Goal: Information Seeking & Learning: Learn about a topic

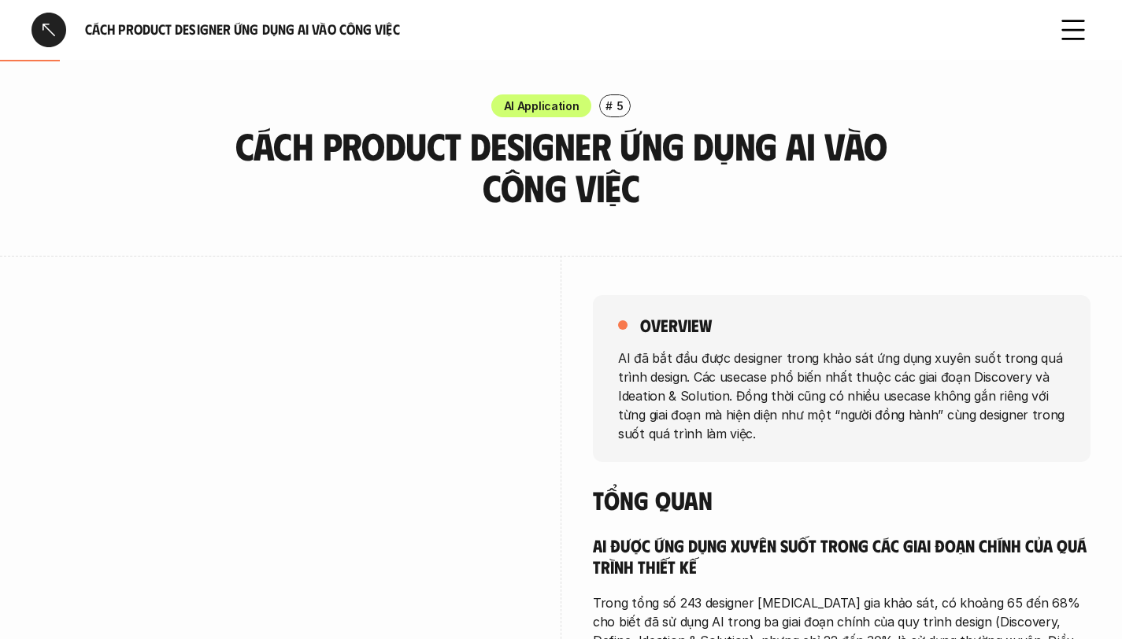
scroll to position [276, 0]
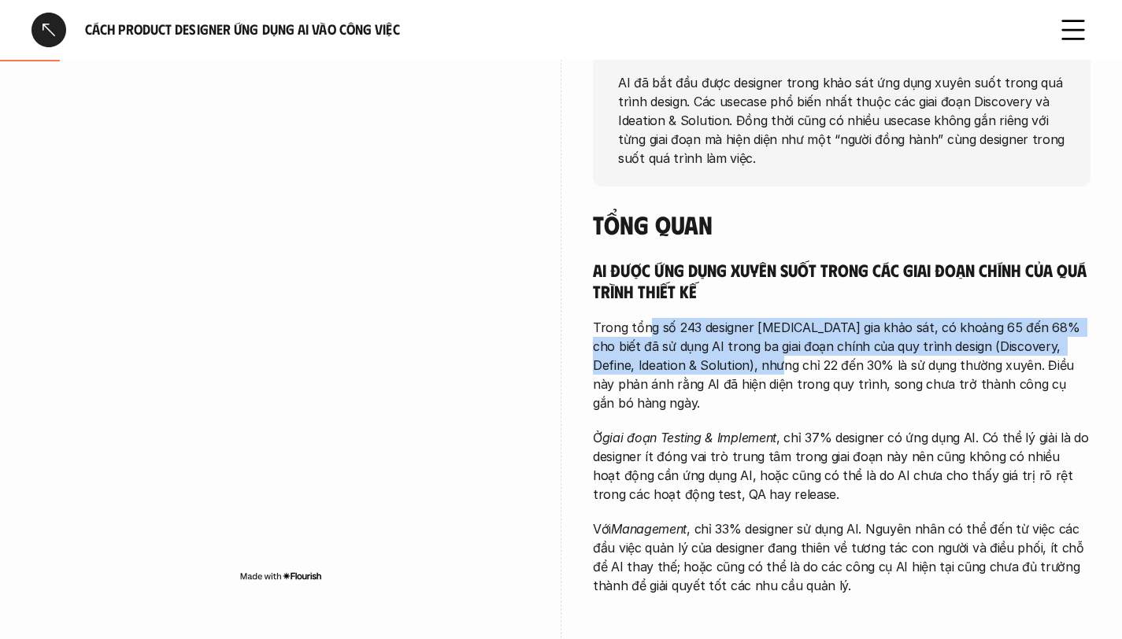
drag, startPoint x: 651, startPoint y: 328, endPoint x: 728, endPoint y: 361, distance: 84.3
click at [728, 361] on p "Trong tổng số 243 designer [MEDICAL_DATA] gia khảo sát, có khoảng 65 đến 68% ch…" at bounding box center [842, 365] width 498 height 94
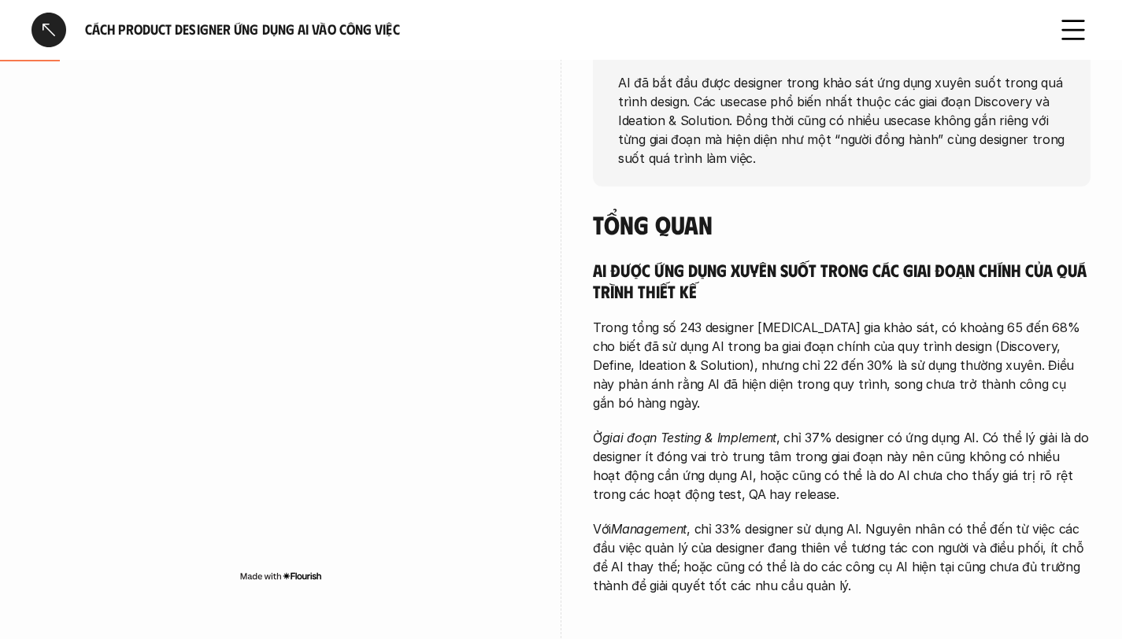
click at [869, 381] on p "Trong tổng số 243 designer [MEDICAL_DATA] gia khảo sát, có khoảng 65 đến 68% ch…" at bounding box center [842, 365] width 498 height 94
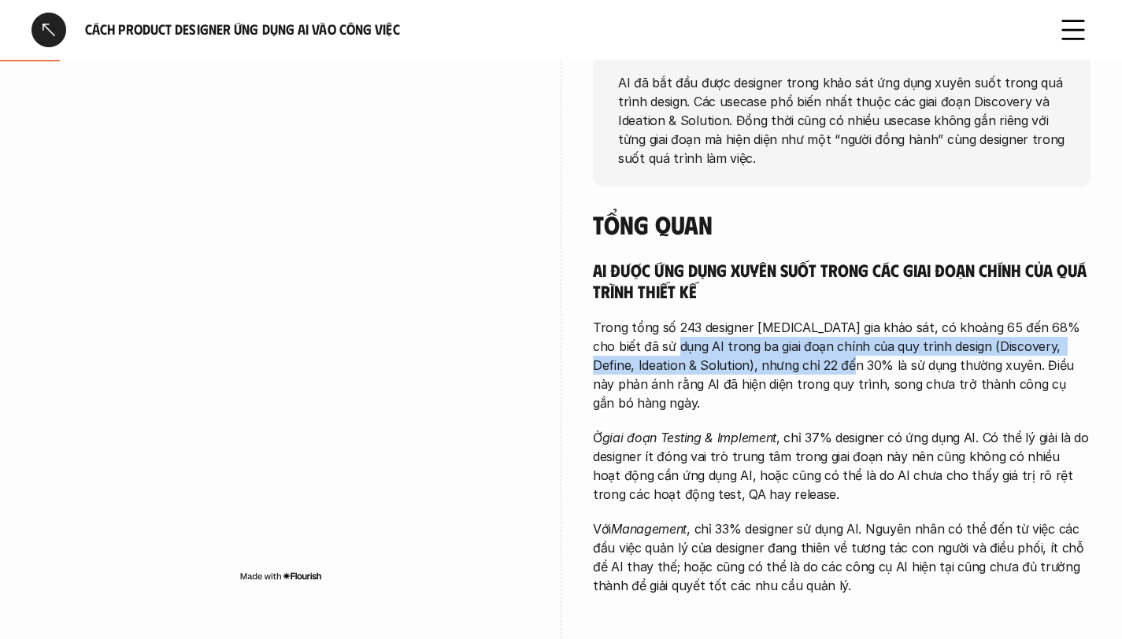
drag, startPoint x: 651, startPoint y: 348, endPoint x: 802, endPoint y: 363, distance: 151.2
click at [802, 363] on p "Trong tổng số 243 designer [MEDICAL_DATA] gia khảo sát, có khoảng 65 đến 68% ch…" at bounding box center [842, 365] width 498 height 94
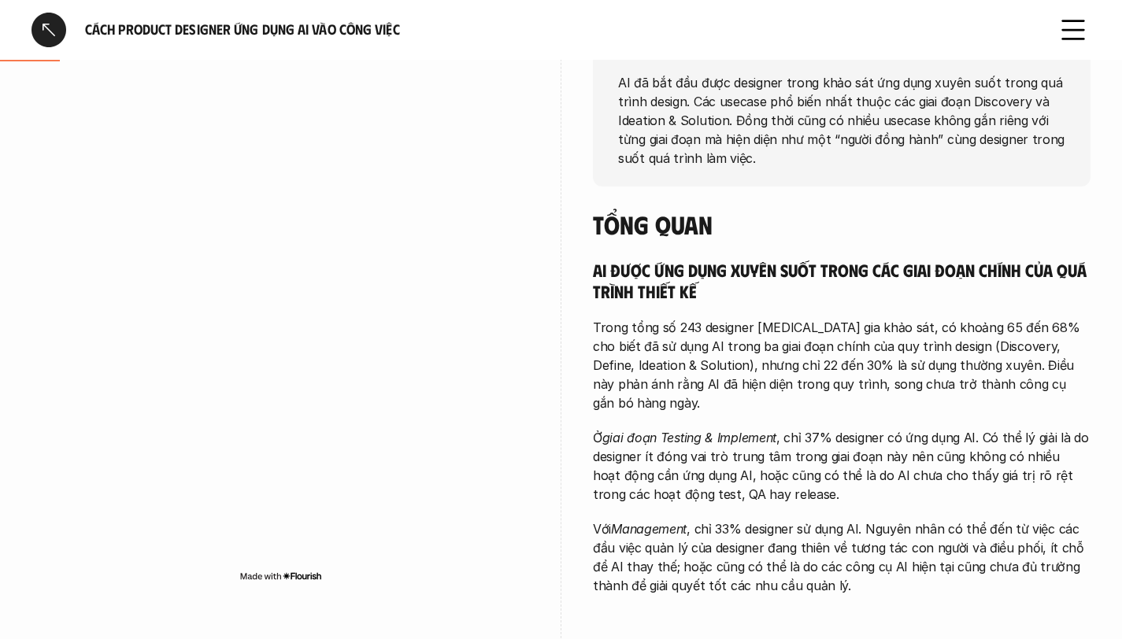
click at [899, 376] on p "Trong tổng số 243 designer [MEDICAL_DATA] gia khảo sát, có khoảng 65 đến 68% ch…" at bounding box center [842, 365] width 498 height 94
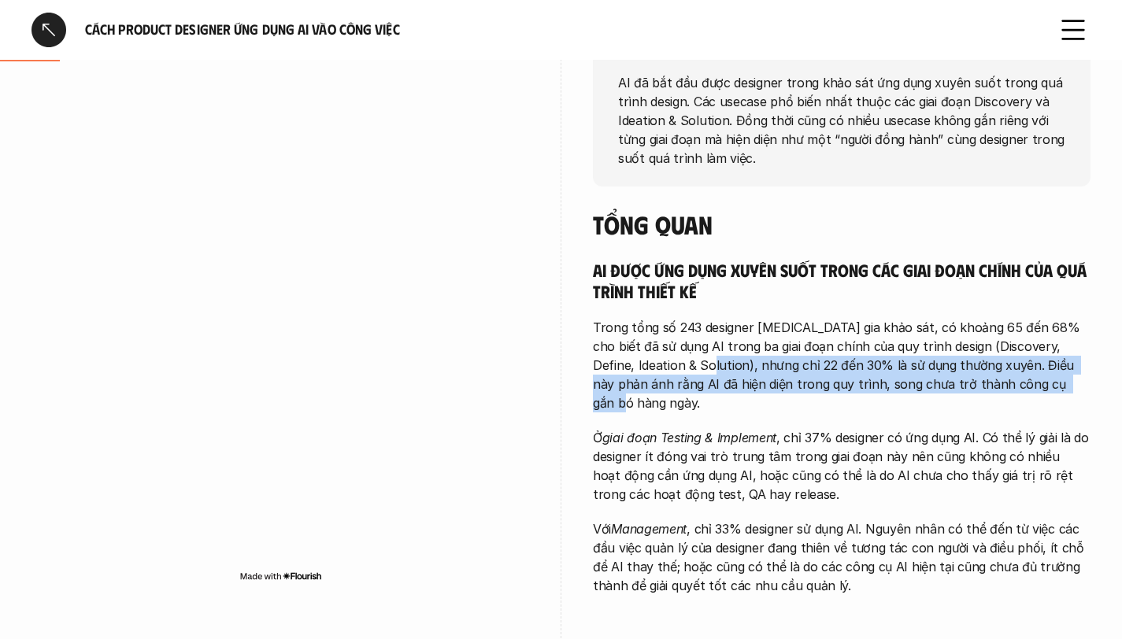
drag, startPoint x: 655, startPoint y: 369, endPoint x: 1023, endPoint y: 391, distance: 368.4
click at [1021, 391] on p "Trong tổng số 243 designer [MEDICAL_DATA] gia khảo sát, có khoảng 65 đến 68% ch…" at bounding box center [842, 365] width 498 height 94
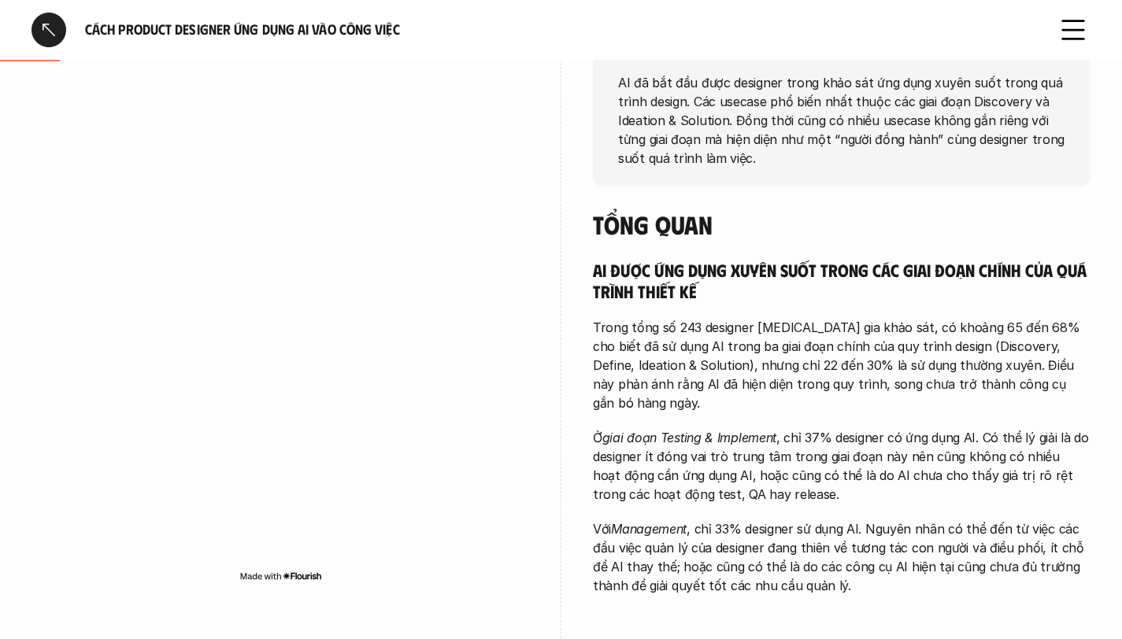
click at [1069, 405] on div "AI được ứng dụng xuyên suốt trong các giai đoạn chính của quá trình thiết kế Tr…" at bounding box center [842, 427] width 498 height 336
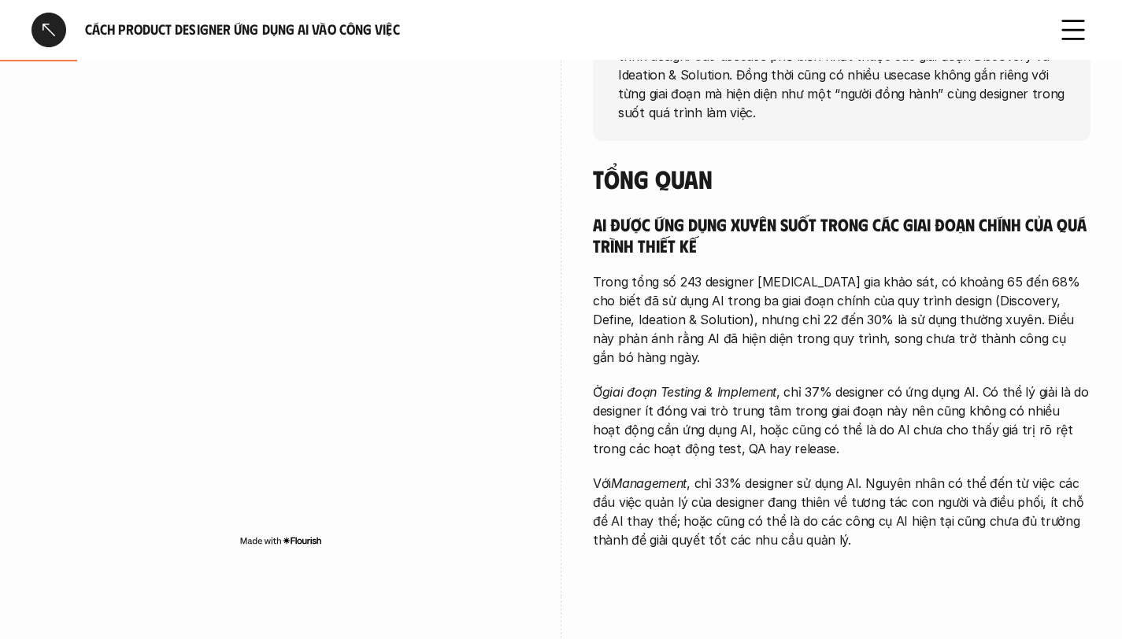
scroll to position [328, 0]
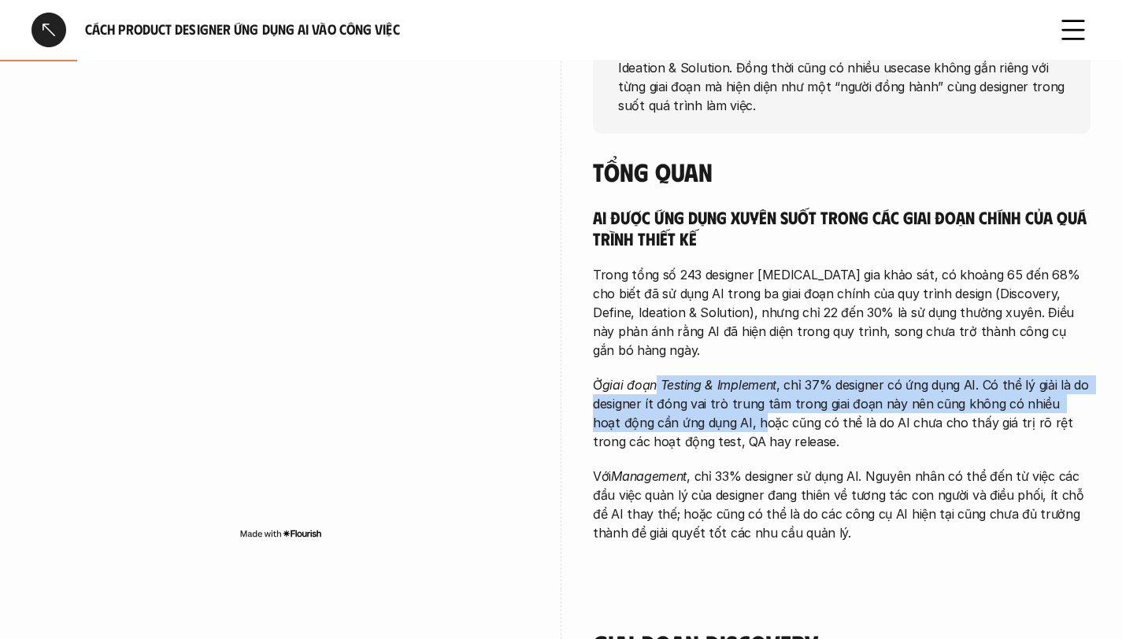
drag, startPoint x: 658, startPoint y: 372, endPoint x: 734, endPoint y: 410, distance: 85.6
click at [734, 410] on p "Ở giai đoạn Testing & Implement , chỉ 37% designer có ứng dụng AI. Có thể lý gi…" at bounding box center [842, 414] width 498 height 76
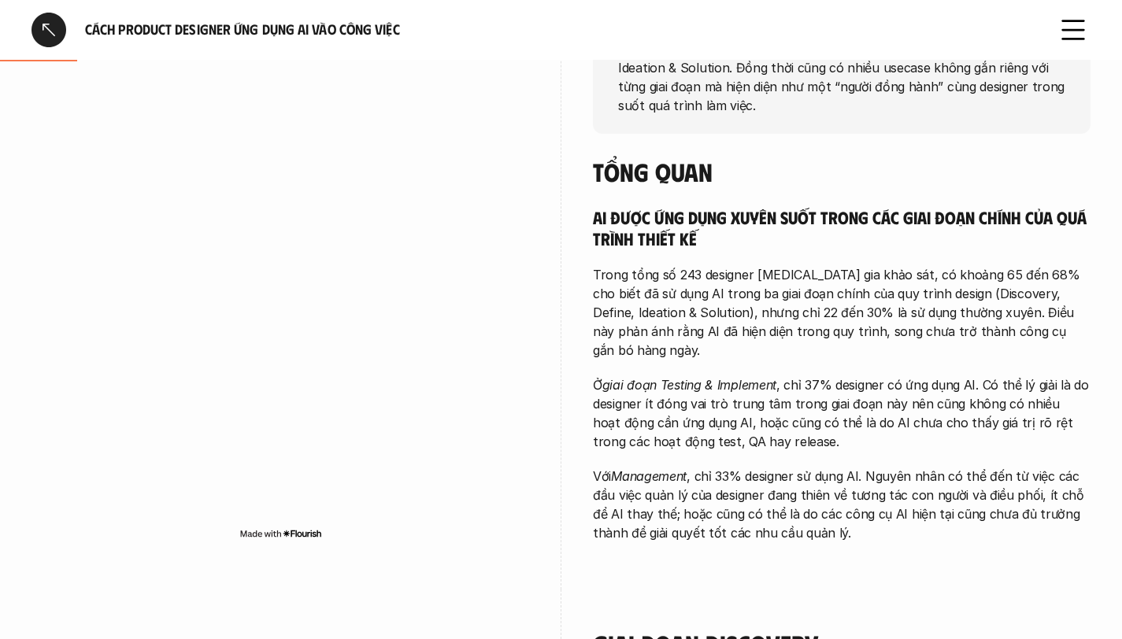
click at [828, 413] on p "Ở giai đoạn Testing & Implement , chỉ 37% designer có ứng dụng AI. Có thể lý gi…" at bounding box center [842, 414] width 498 height 76
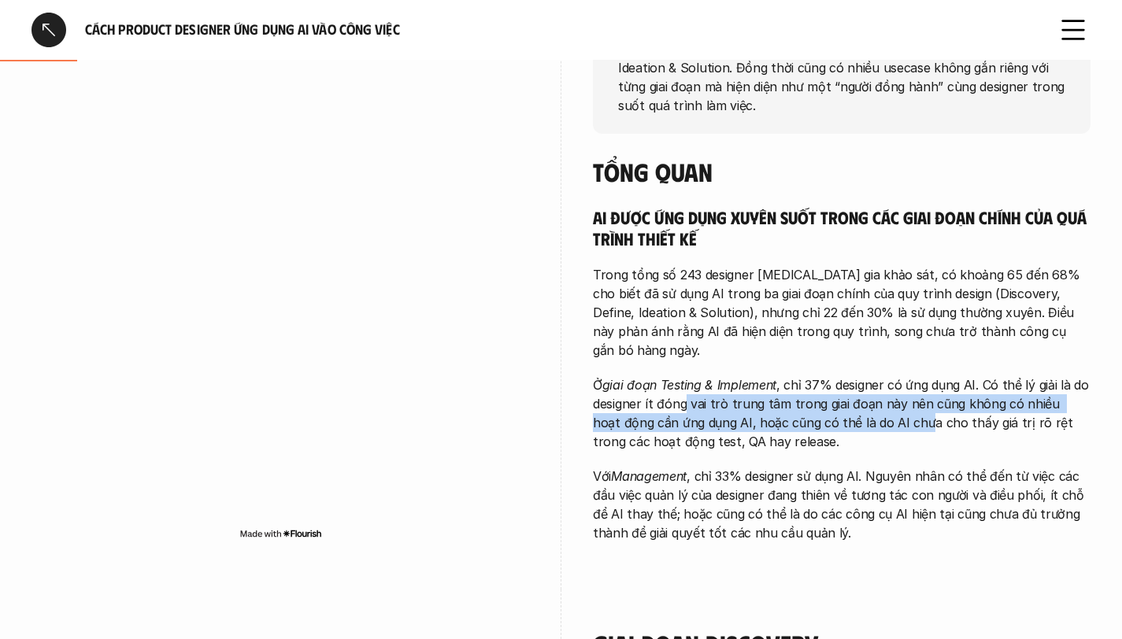
drag, startPoint x: 684, startPoint y: 389, endPoint x: 896, endPoint y: 409, distance: 213.5
click at [896, 409] on p "Ở giai đoạn Testing & Implement , chỉ 37% designer có ứng dụng AI. Có thể lý gi…" at bounding box center [842, 414] width 498 height 76
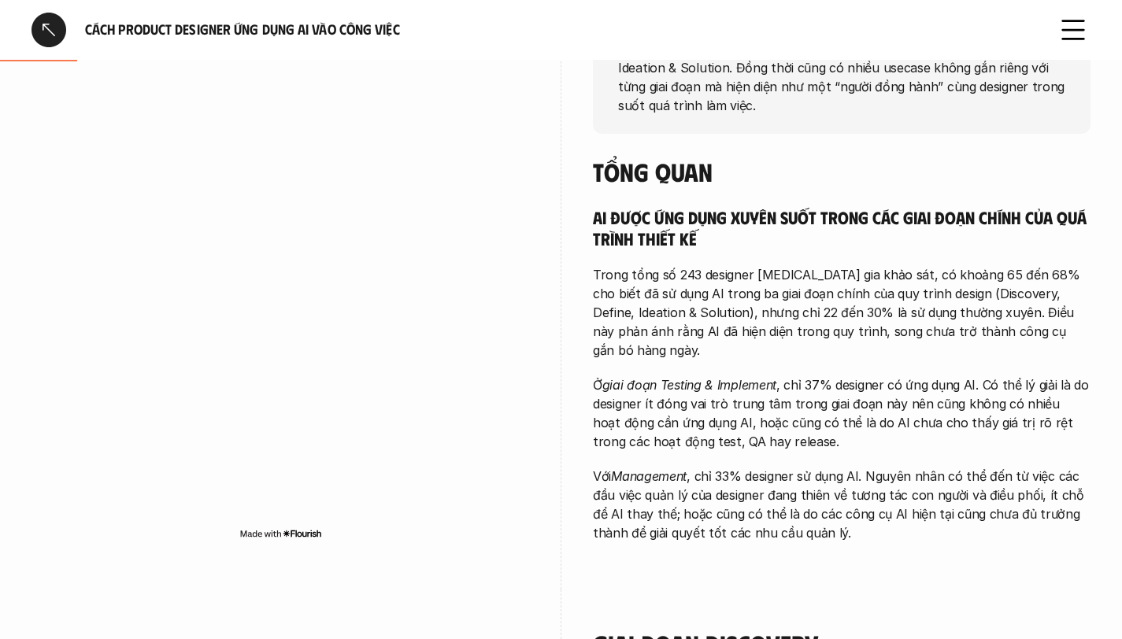
click at [940, 411] on p "Ở giai đoạn Testing & Implement , chỉ 37% designer có ứng dụng AI. Có thể lý gi…" at bounding box center [842, 414] width 498 height 76
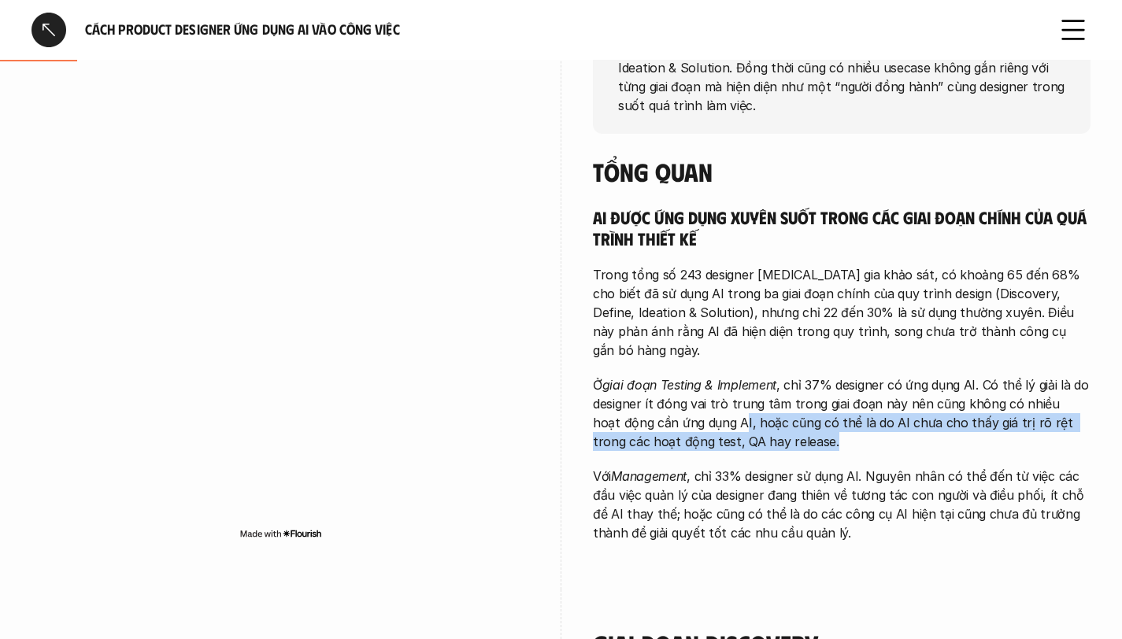
drag, startPoint x: 861, startPoint y: 422, endPoint x: 718, endPoint y: 396, distance: 144.9
click at [718, 396] on p "Ở giai đoạn Testing & Implement , chỉ 37% designer có ứng dụng AI. Có thể lý gi…" at bounding box center [842, 414] width 498 height 76
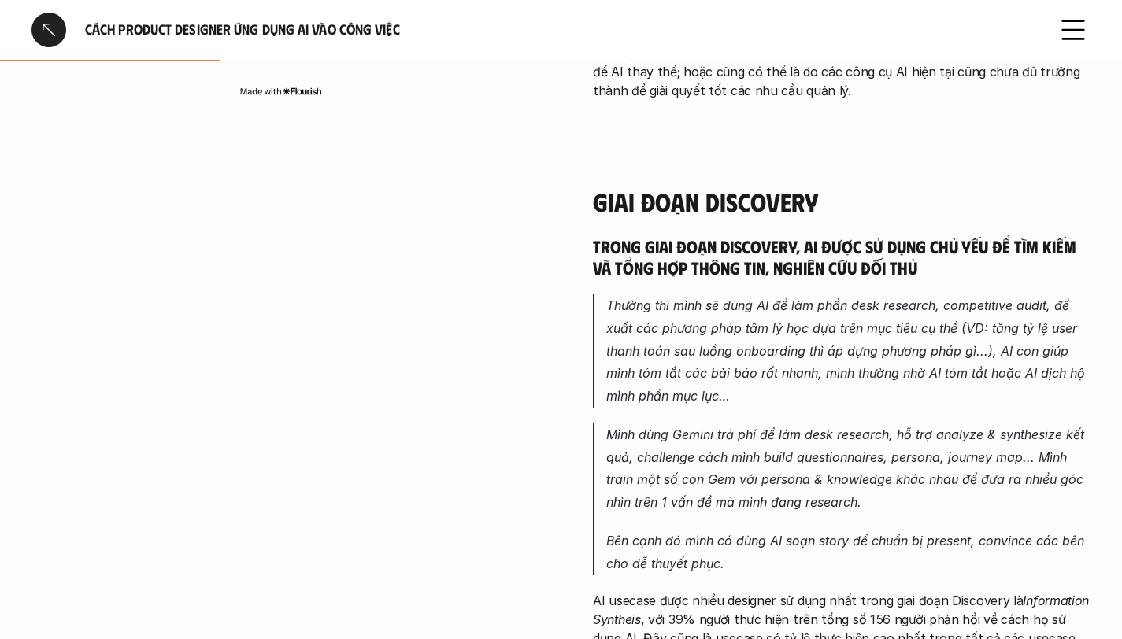
scroll to position [784, 0]
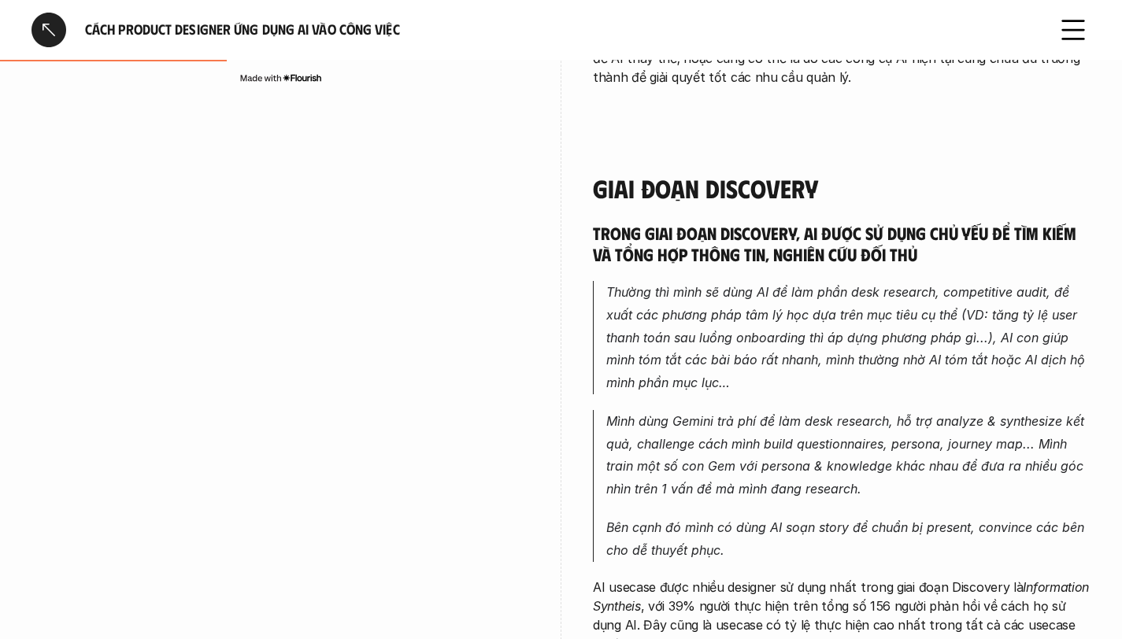
click at [875, 302] on em "Thường thì mình sẽ dùng AI để làm phần desk research, competitive audit, đề xuấ…" at bounding box center [847, 337] width 483 height 106
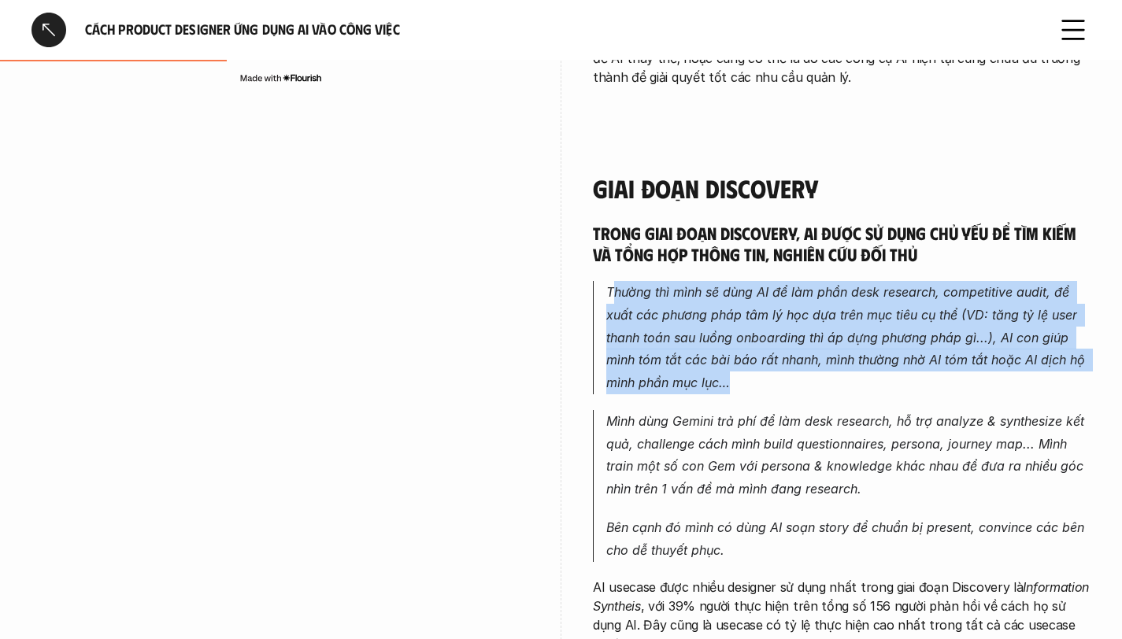
drag, startPoint x: 613, startPoint y: 274, endPoint x: 786, endPoint y: 367, distance: 196.6
click at [786, 367] on p "Thường thì mình sẽ dùng AI để làm phần desk research, competitive audit, đề xuấ…" at bounding box center [848, 337] width 484 height 113
click at [898, 369] on p "Thường thì mình sẽ dùng AI để làm phần desk research, competitive audit, đề xuấ…" at bounding box center [848, 337] width 484 height 113
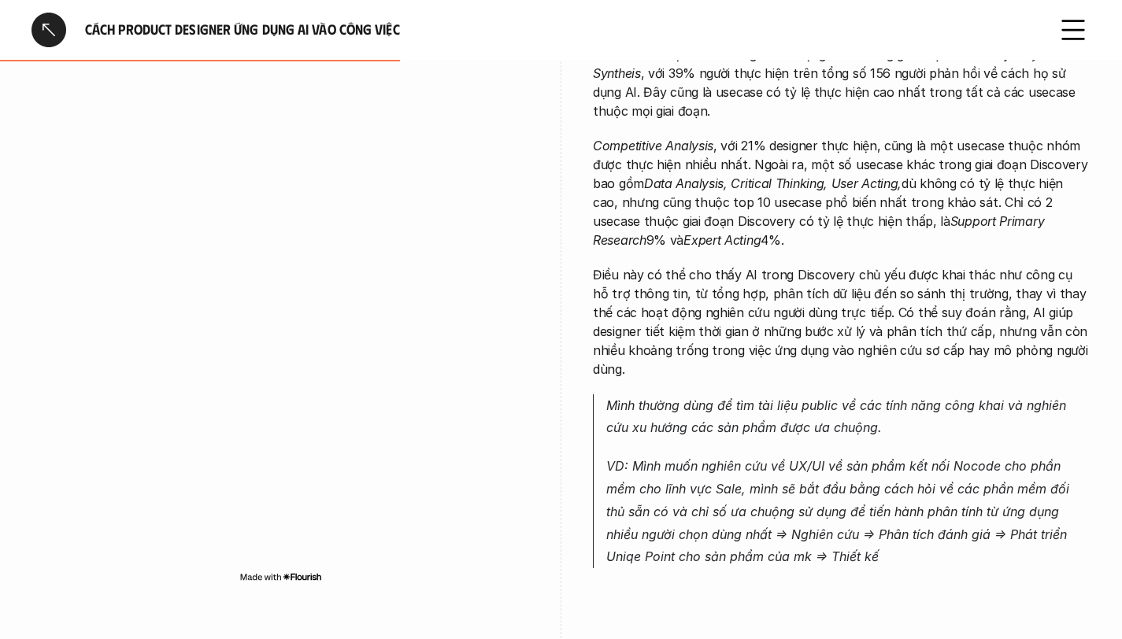
scroll to position [1332, 0]
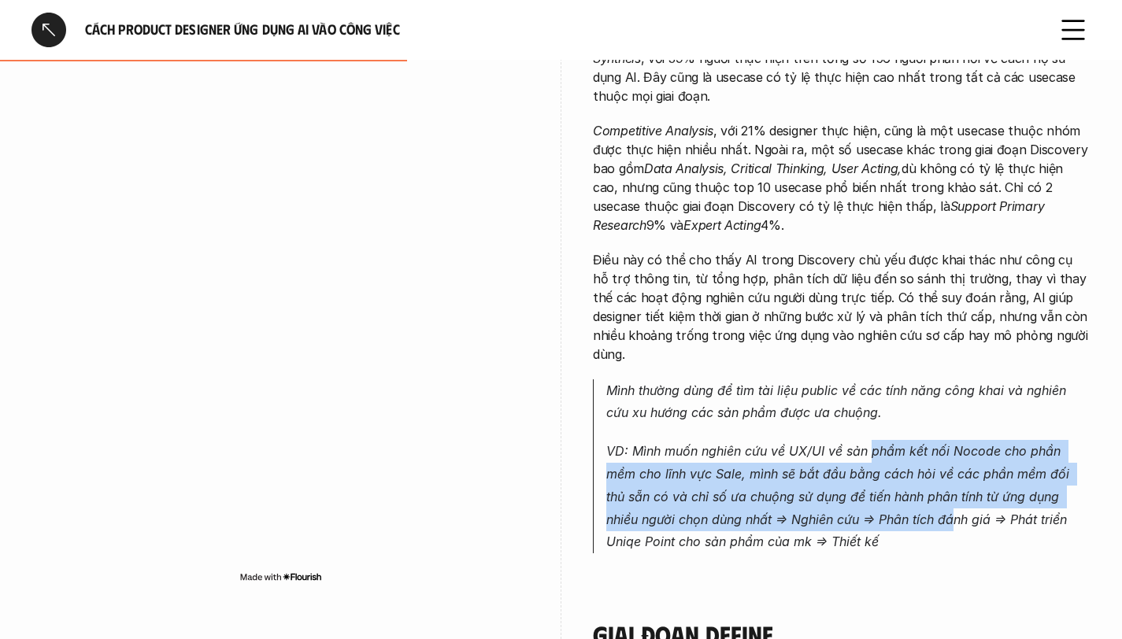
drag, startPoint x: 873, startPoint y: 413, endPoint x: 918, endPoint y: 481, distance: 81.9
click at [918, 481] on em "VD: Mình muốn nghiên cứu về UX/UI về sản phẩm kết nối Nocode cho phần mềm cho l…" at bounding box center [839, 496] width 467 height 106
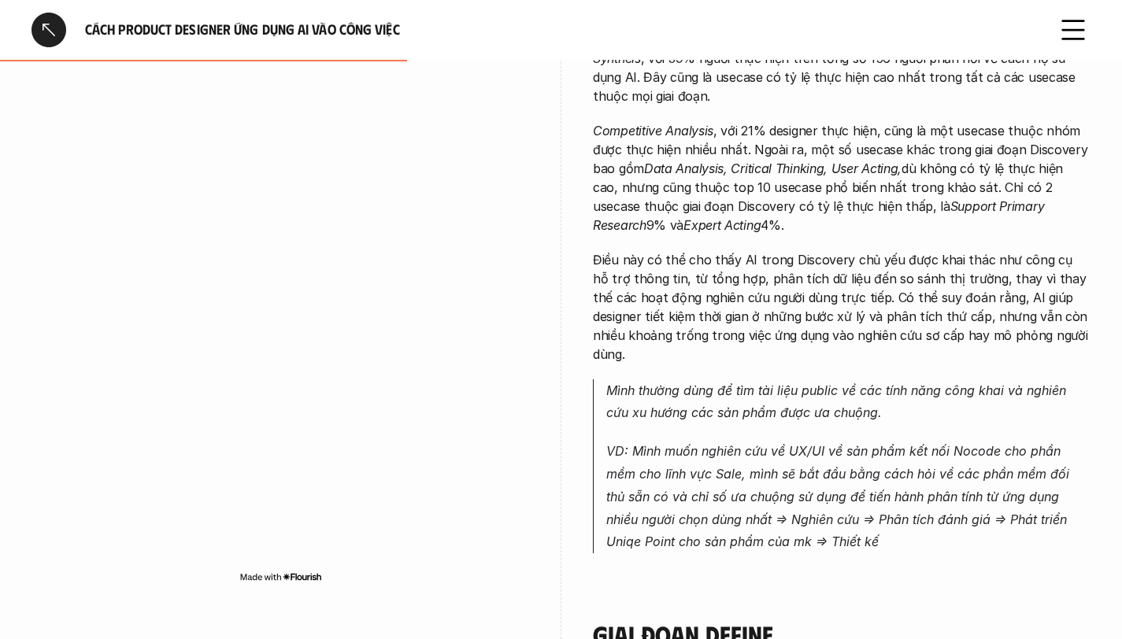
click at [960, 513] on p "VD: Mình muốn nghiên cứu về UX/UI về sản phẩm kết nối Nocode cho phần mềm cho l…" at bounding box center [848, 496] width 484 height 113
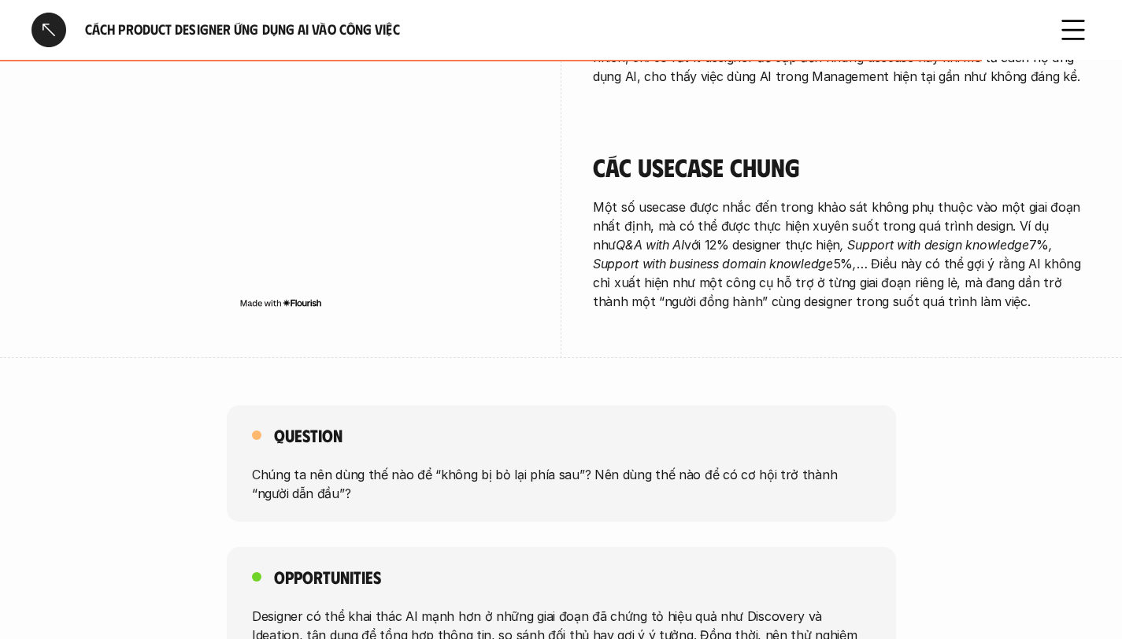
scroll to position [3218, 0]
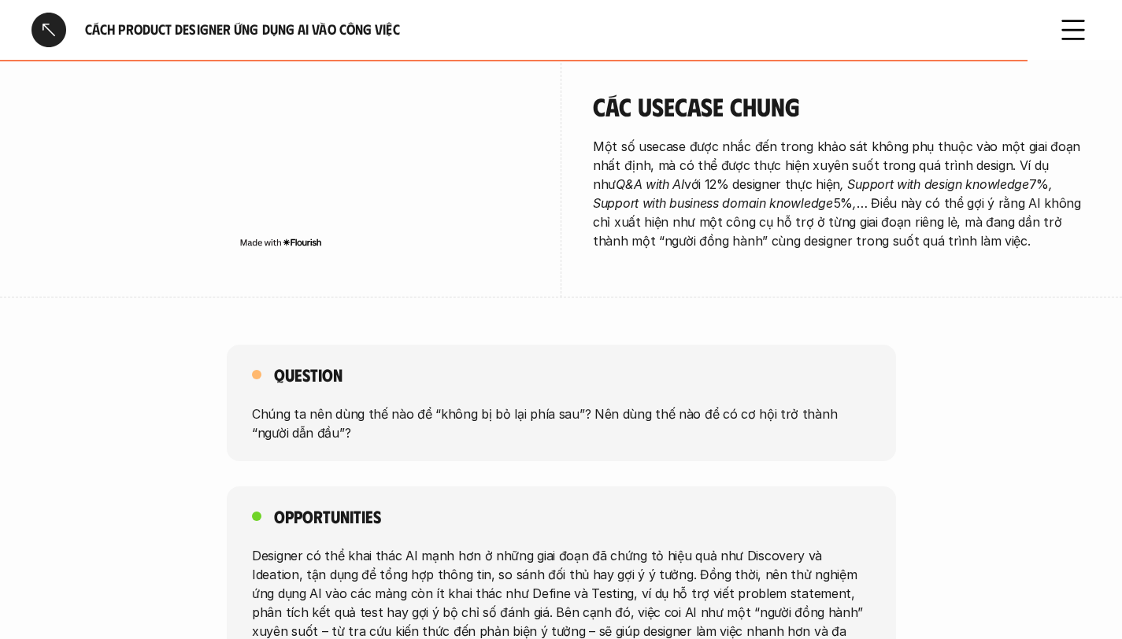
click at [639, 405] on p "Chúng ta nên dùng thế nào để “không bị bỏ lại phía sau”? Nên dùng thế nào để có…" at bounding box center [561, 424] width 619 height 38
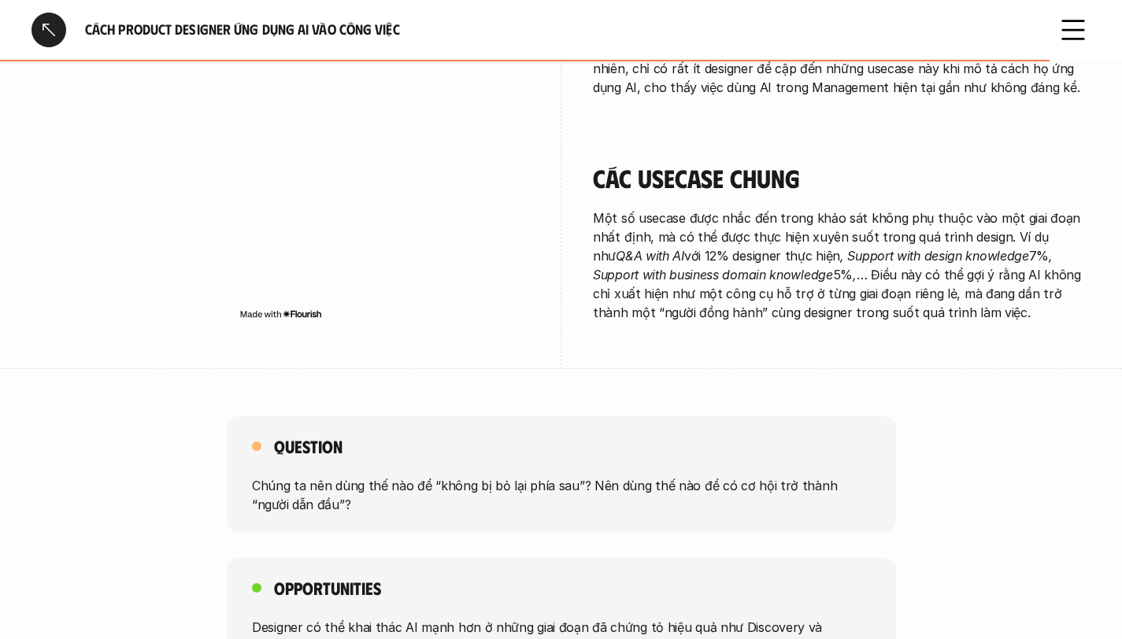
scroll to position [3285, 0]
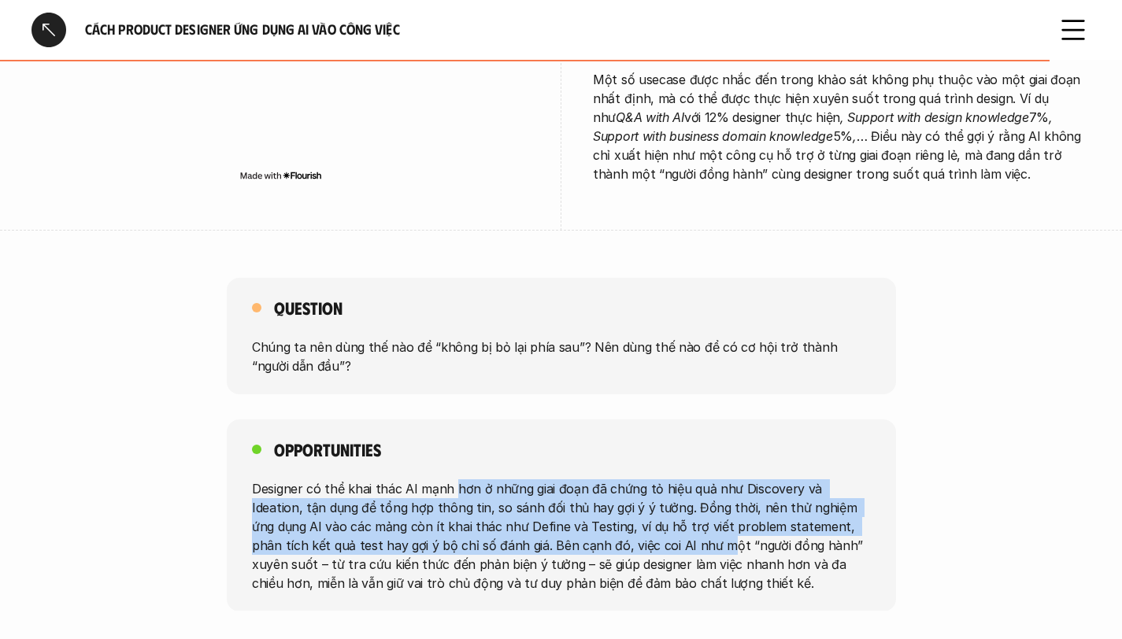
drag, startPoint x: 452, startPoint y: 432, endPoint x: 618, endPoint y: 488, distance: 175.6
click at [618, 488] on p "Designer có thể khai thác AI mạnh hơn ở những giai đoạn đã chứng tỏ hiệu quả nh…" at bounding box center [561, 535] width 619 height 113
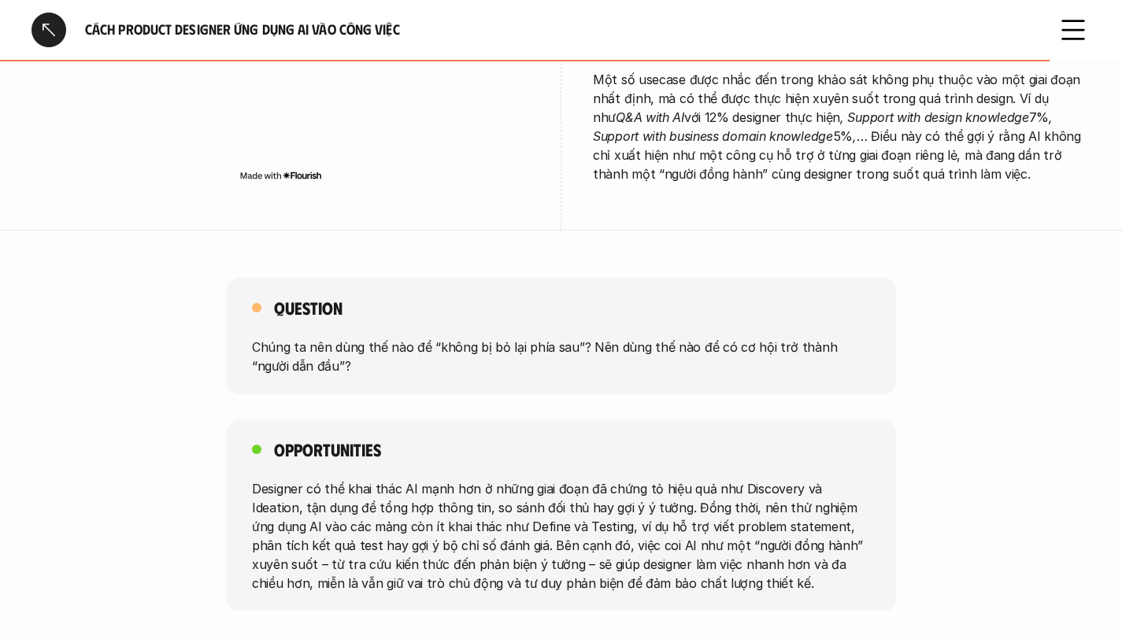
click at [677, 487] on p "Designer có thể khai thác AI mạnh hơn ở những giai đoạn đã chứng tỏ hiệu quả nh…" at bounding box center [561, 535] width 619 height 113
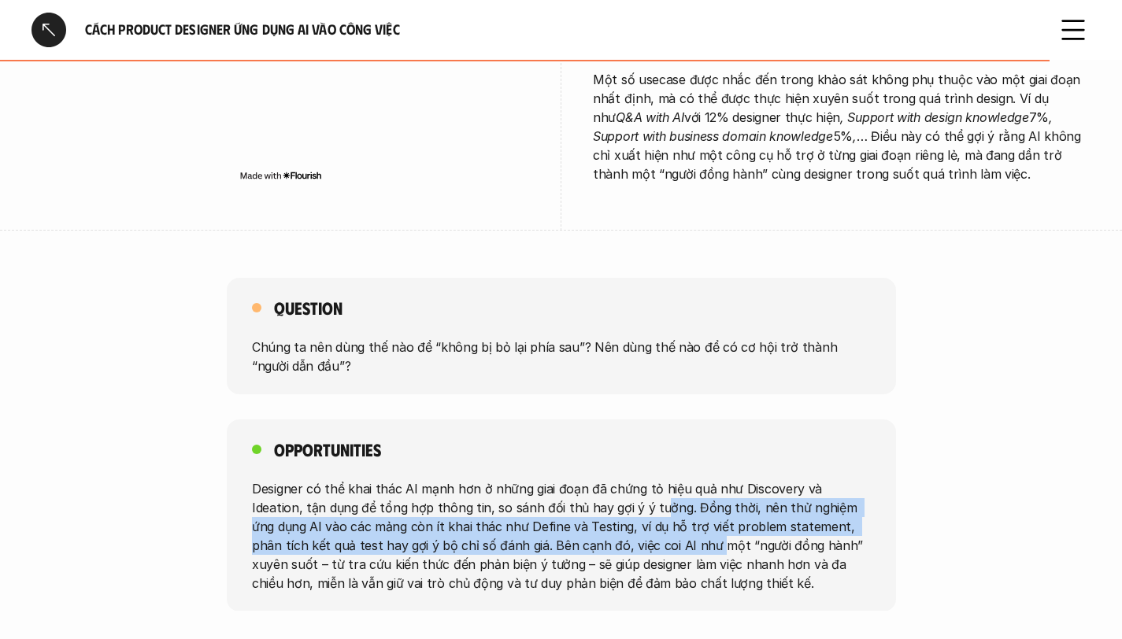
drag, startPoint x: 600, startPoint y: 454, endPoint x: 610, endPoint y: 495, distance: 41.3
click at [610, 495] on p "Designer có thể khai thác AI mạnh hơn ở những giai đoạn đã chứng tỏ hiệu quả nh…" at bounding box center [561, 535] width 619 height 113
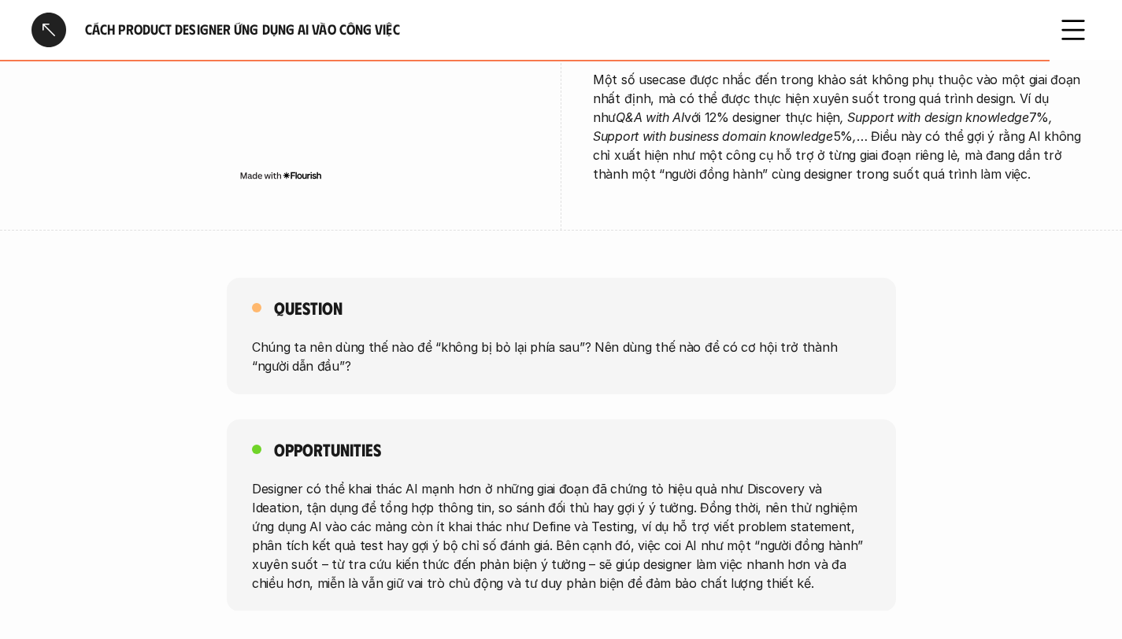
click at [681, 500] on p "Designer có thể khai thác AI mạnh hơn ở những giai đoạn đã chứng tỏ hiệu quả nh…" at bounding box center [561, 535] width 619 height 113
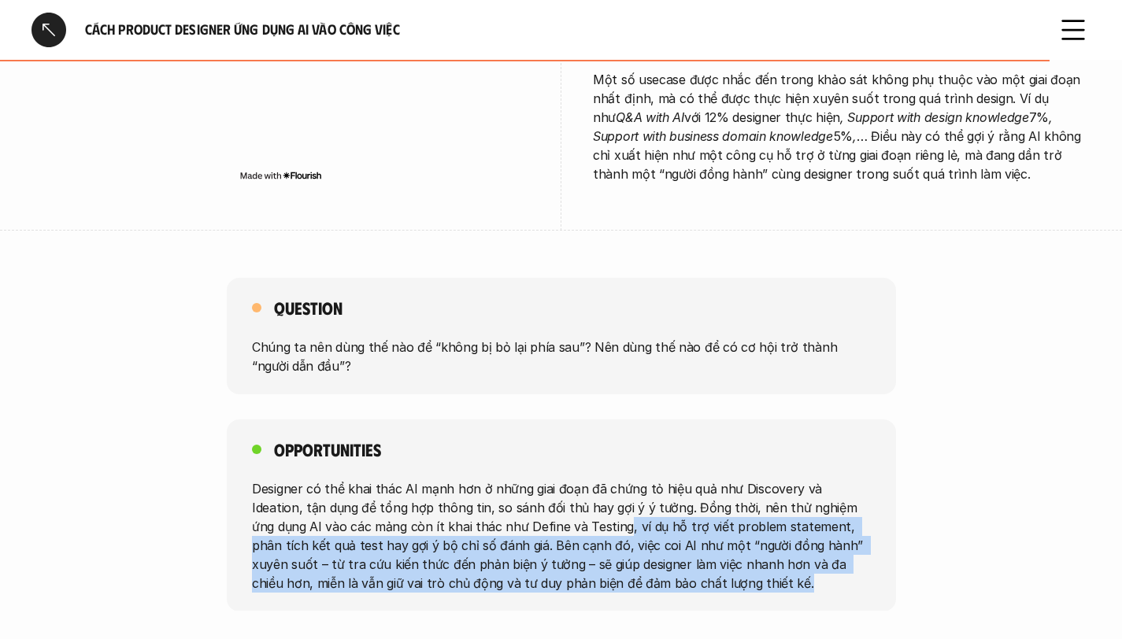
drag, startPoint x: 550, startPoint y: 470, endPoint x: 699, endPoint y: 525, distance: 158.7
click at [699, 525] on p "Designer có thể khai thác AI mạnh hơn ở những giai đoạn đã chứng tỏ hiệu quả nh…" at bounding box center [561, 535] width 619 height 113
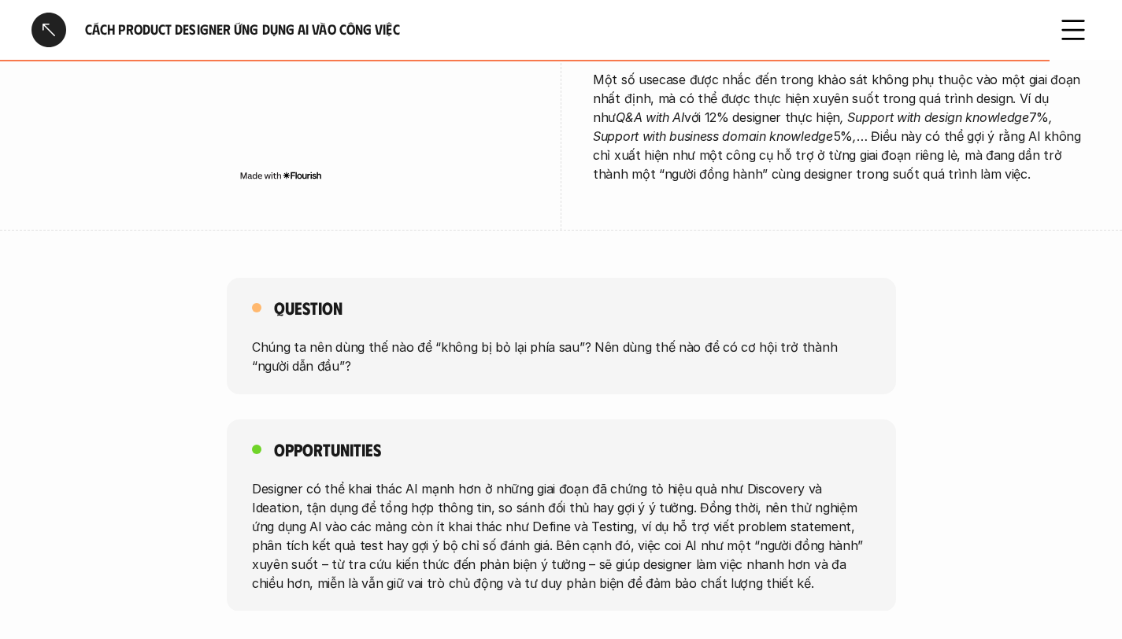
click at [743, 523] on p "Designer có thể khai thác AI mạnh hơn ở những giai đoạn đã chứng tỏ hiệu quả nh…" at bounding box center [561, 535] width 619 height 113
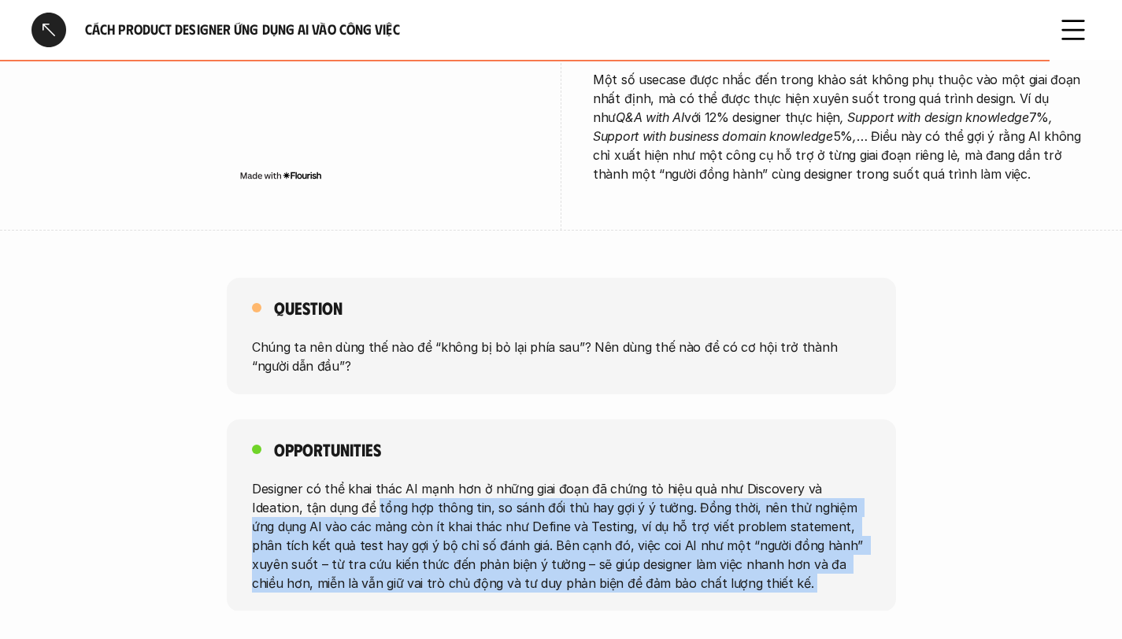
drag, startPoint x: 743, startPoint y: 523, endPoint x: 324, endPoint y: 457, distance: 424.9
click at [324, 479] on p "Designer có thể khai thác AI mạnh hơn ở những giai đoạn đã chứng tỏ hiệu quả nh…" at bounding box center [561, 535] width 619 height 113
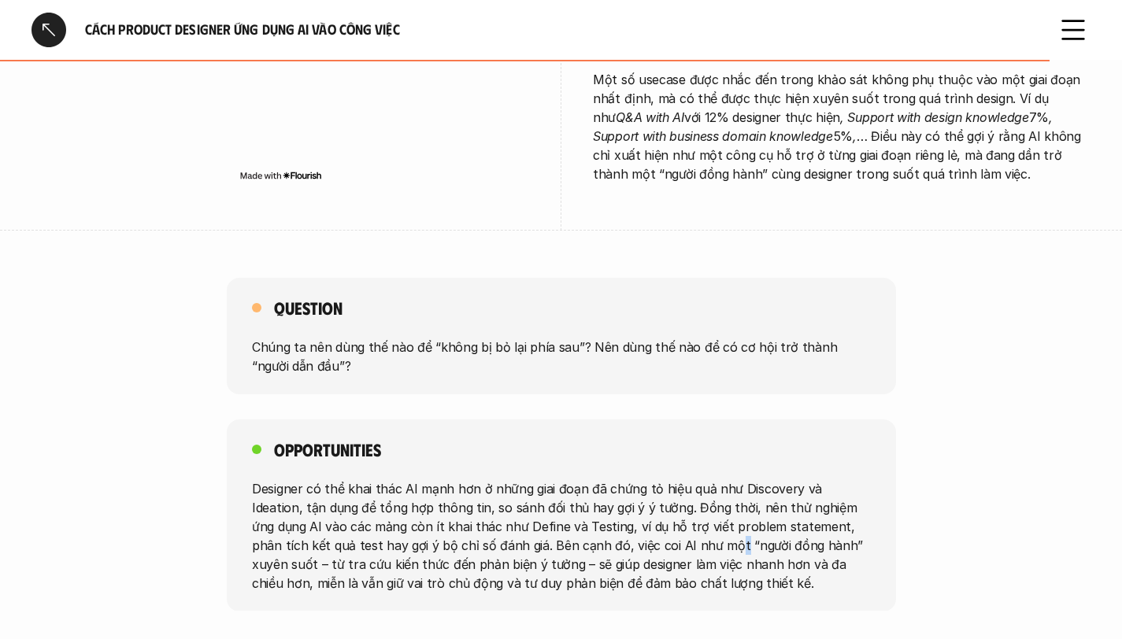
click at [627, 491] on p "Designer có thể khai thác AI mạnh hơn ở những giai đoạn đã chứng tỏ hiệu quả nh…" at bounding box center [561, 535] width 619 height 113
drag, startPoint x: 305, startPoint y: 485, endPoint x: 442, endPoint y: 483, distance: 137.0
click at [442, 483] on p "Designer có thể khai thác AI mạnh hơn ở những giai đoạn đã chứng tỏ hiệu quả nh…" at bounding box center [561, 535] width 619 height 113
click at [516, 487] on p "Designer có thể khai thác AI mạnh hơn ở những giai đoạn đã chứng tỏ hiệu quả nh…" at bounding box center [561, 535] width 619 height 113
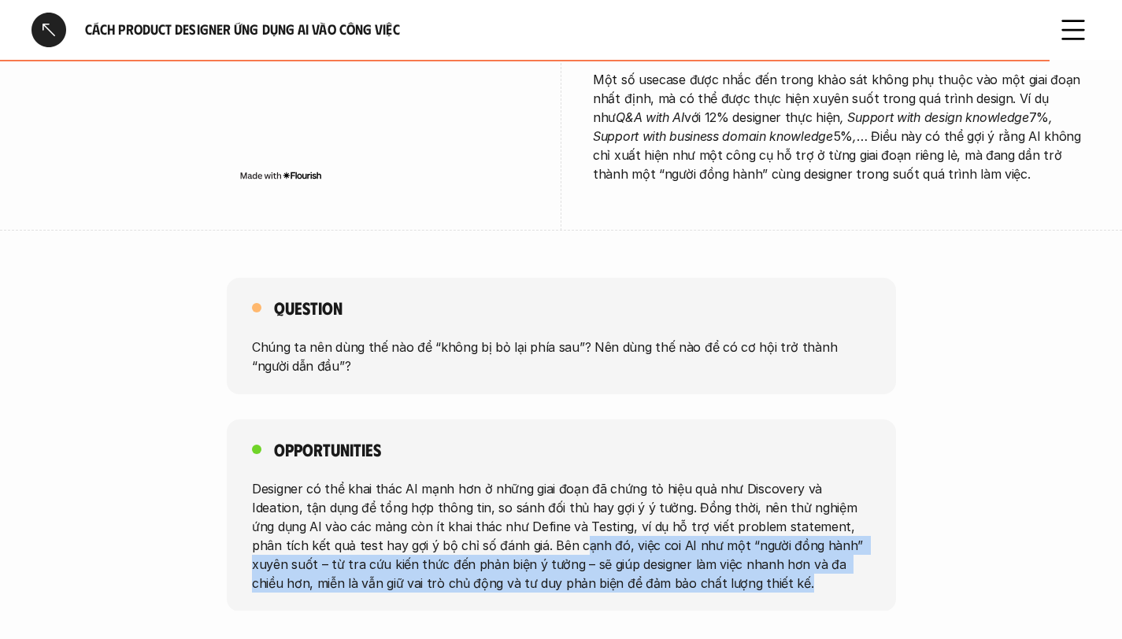
drag, startPoint x: 472, startPoint y: 493, endPoint x: 732, endPoint y: 524, distance: 261.7
click at [732, 524] on p "Designer có thể khai thác AI mạnh hơn ở những giai đoạn đã chứng tỏ hiệu quả nh…" at bounding box center [561, 535] width 619 height 113
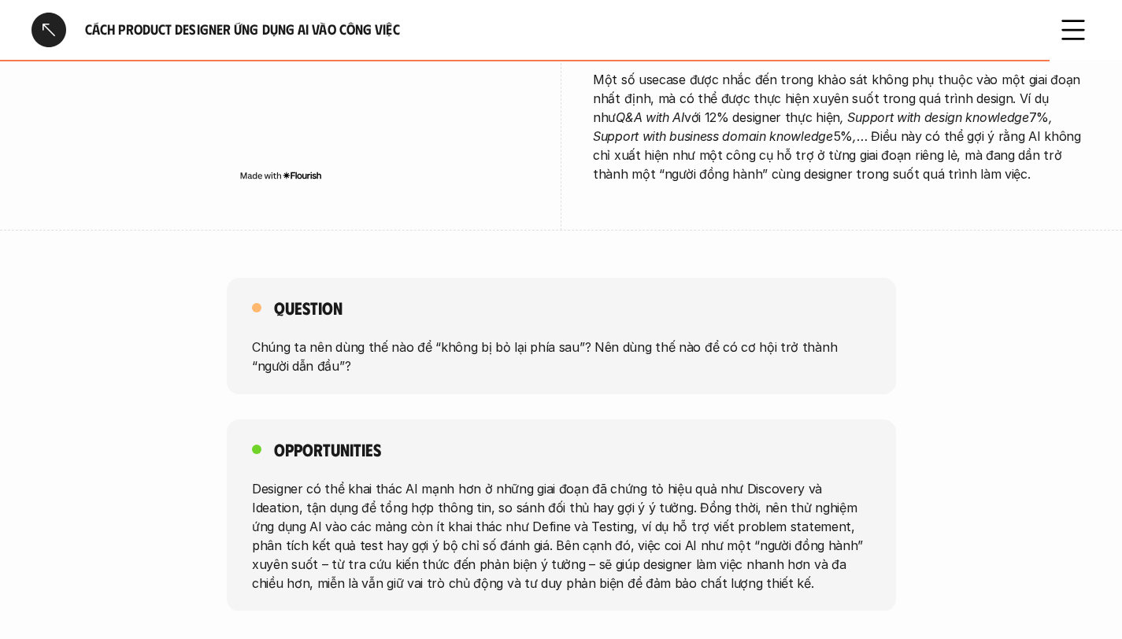
click at [747, 521] on p "Designer có thể khai thác AI mạnh hơn ở những giai đoạn đã chứng tỏ hiệu quả nh…" at bounding box center [561, 535] width 619 height 113
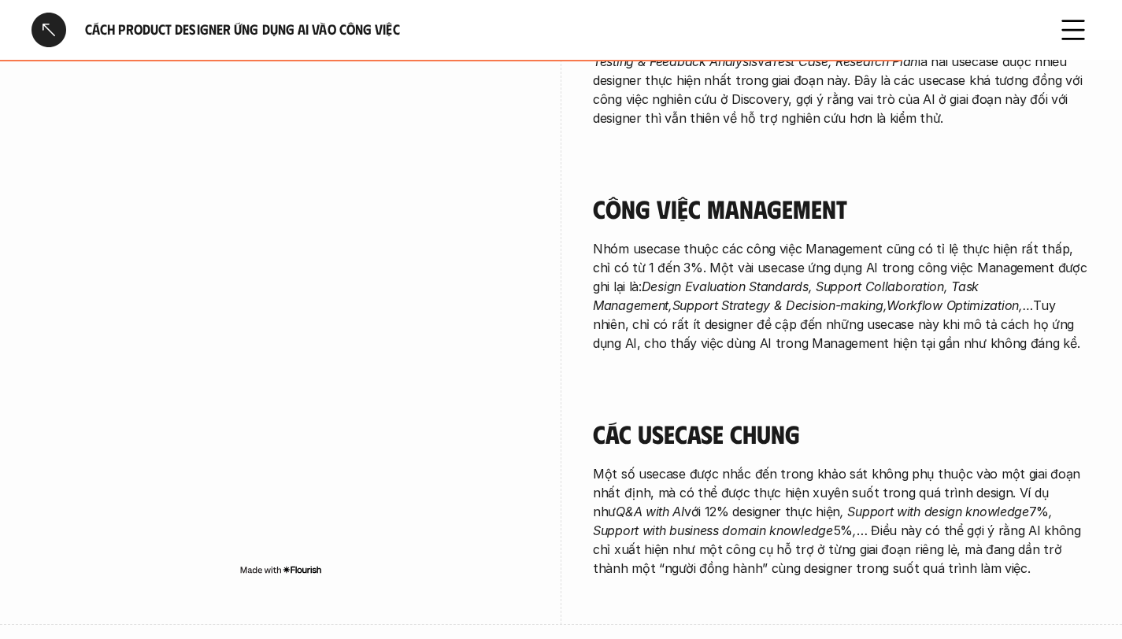
scroll to position [2752, 0]
